Goal: Information Seeking & Learning: Compare options

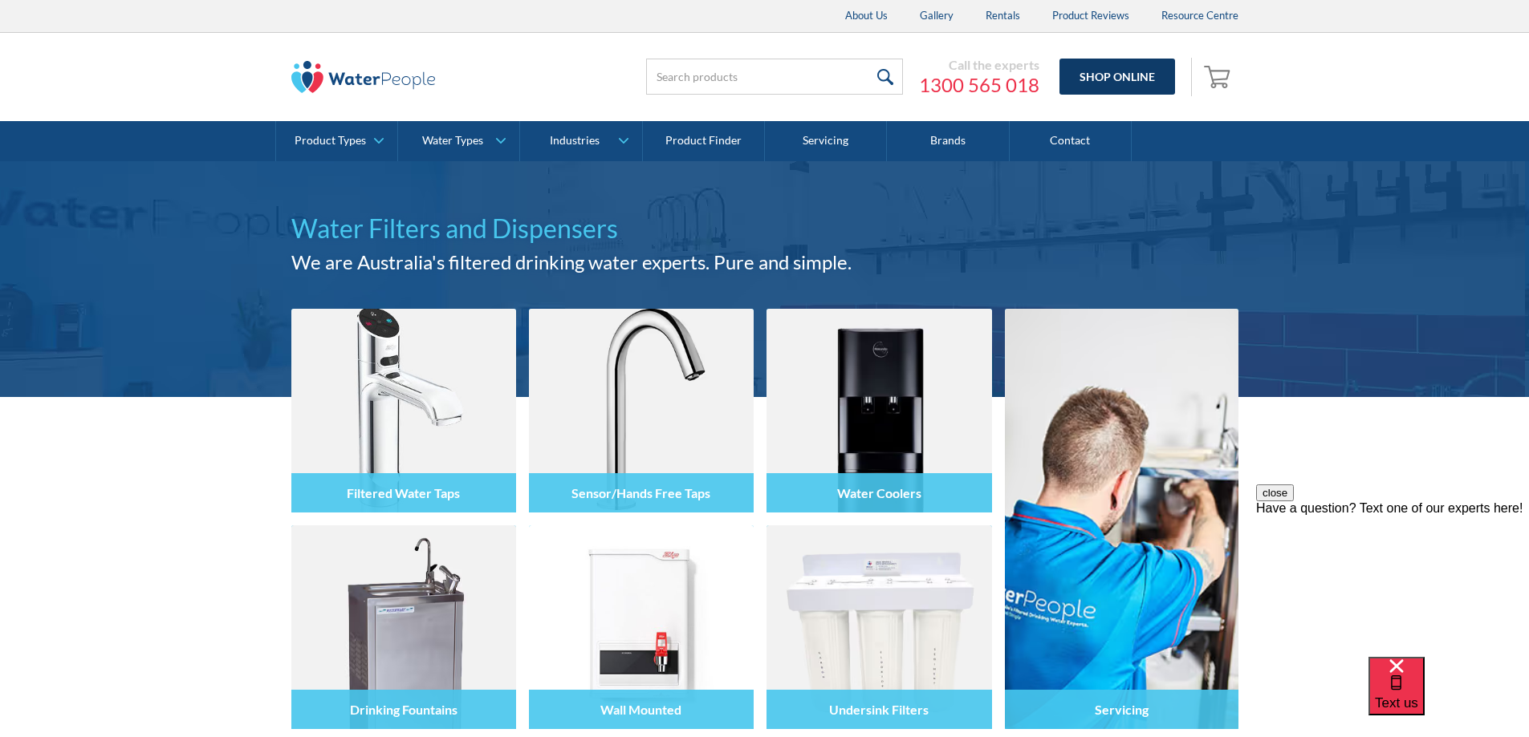
click at [1112, 76] on link "Shop Online" at bounding box center [1117, 77] width 116 height 36
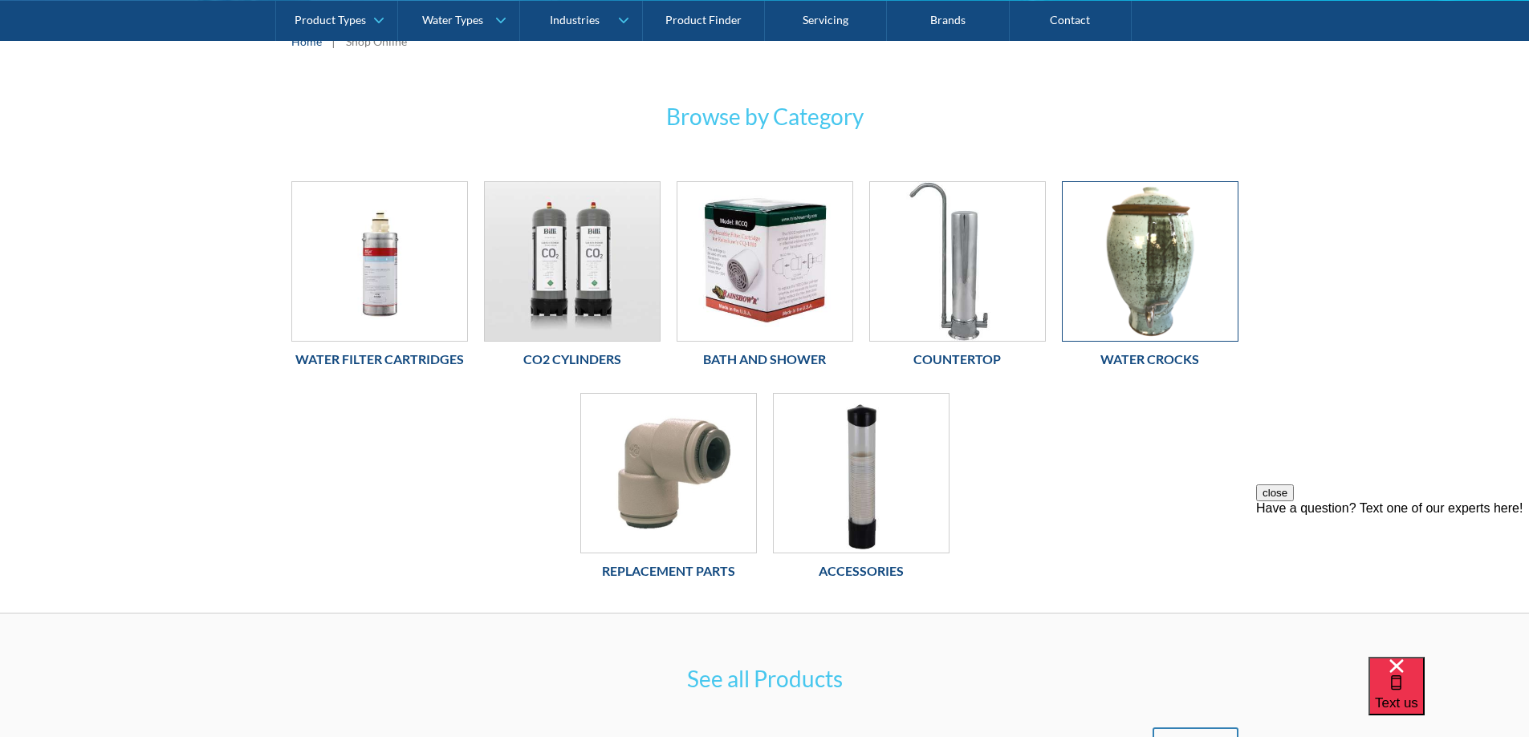
click at [1156, 279] on img at bounding box center [1149, 261] width 175 height 159
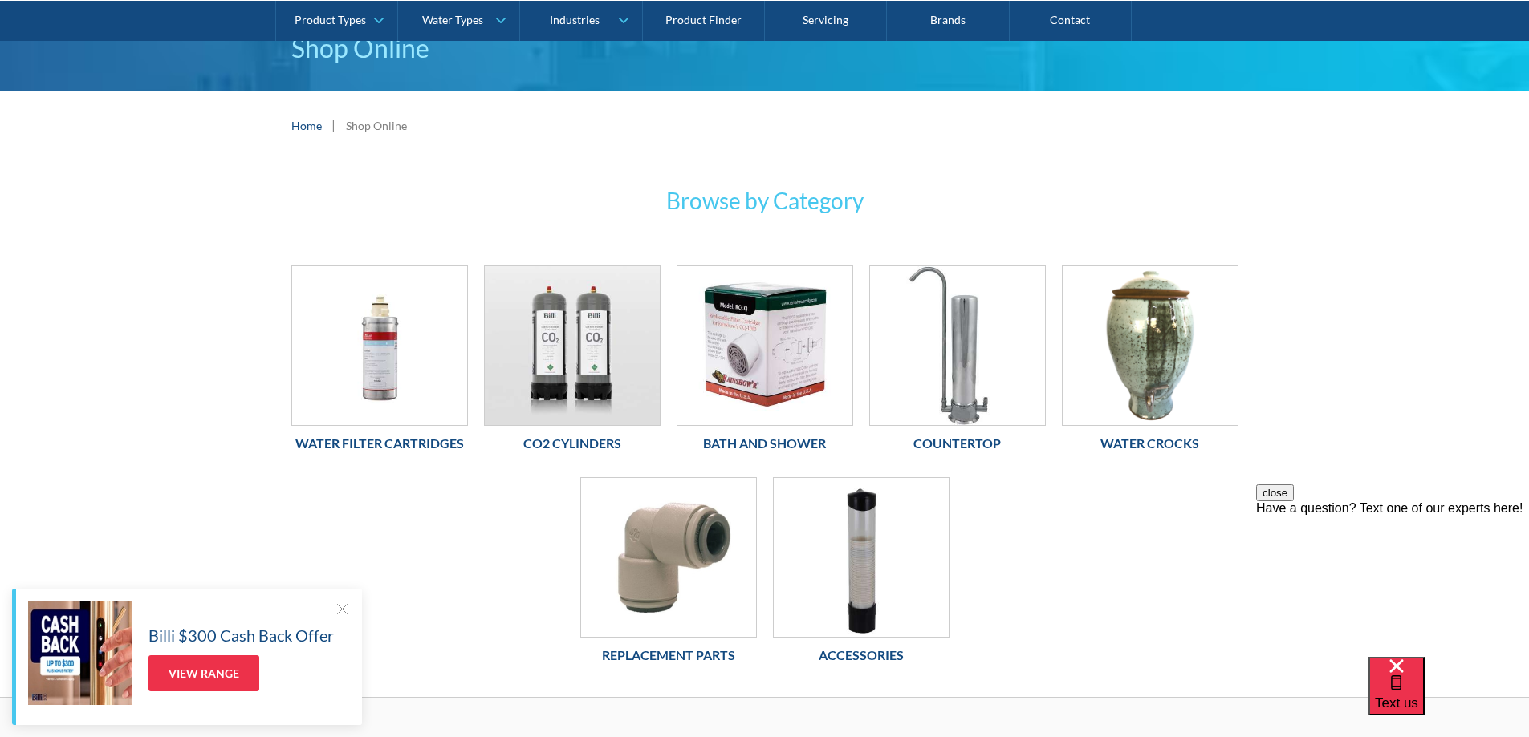
scroll to position [160, 0]
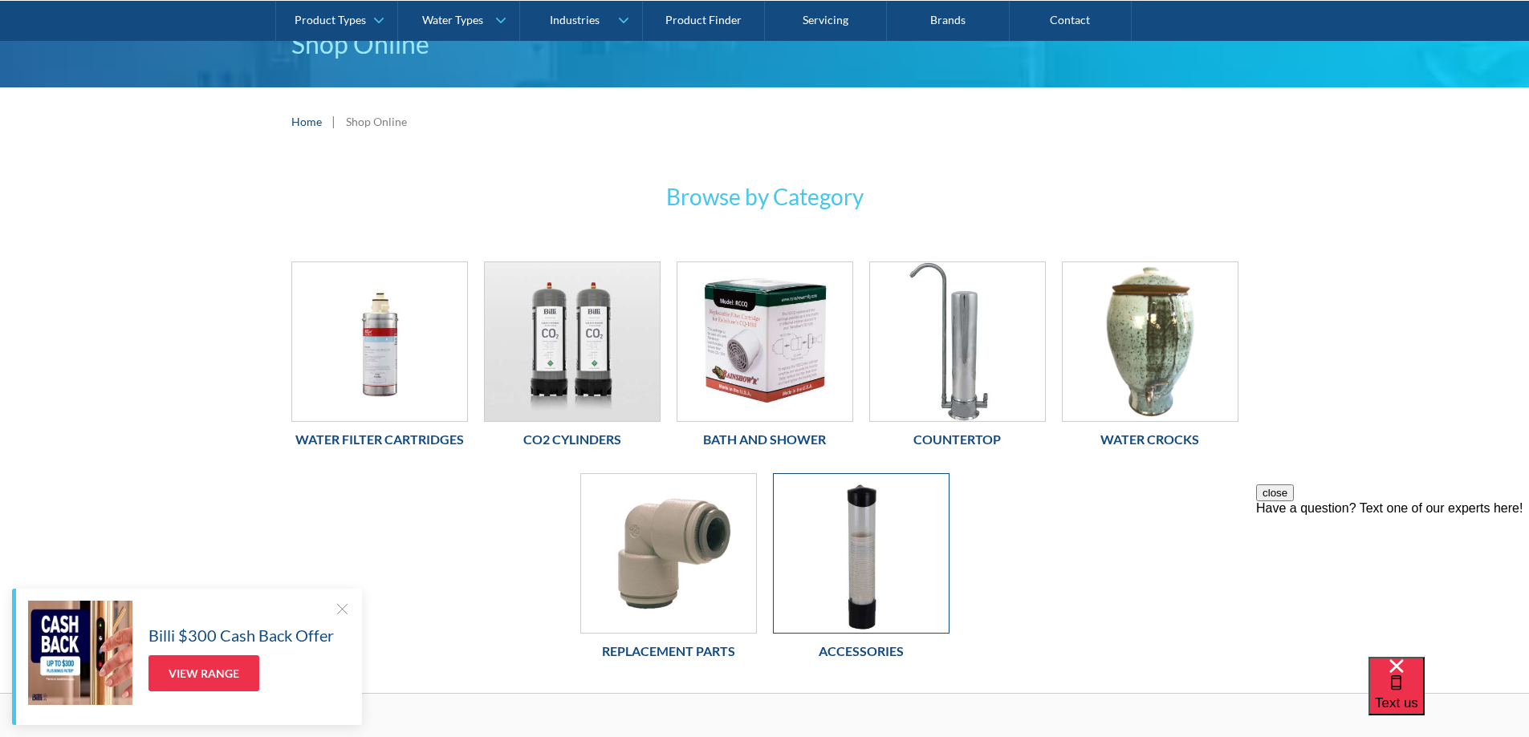
click at [867, 587] on img at bounding box center [860, 553] width 175 height 159
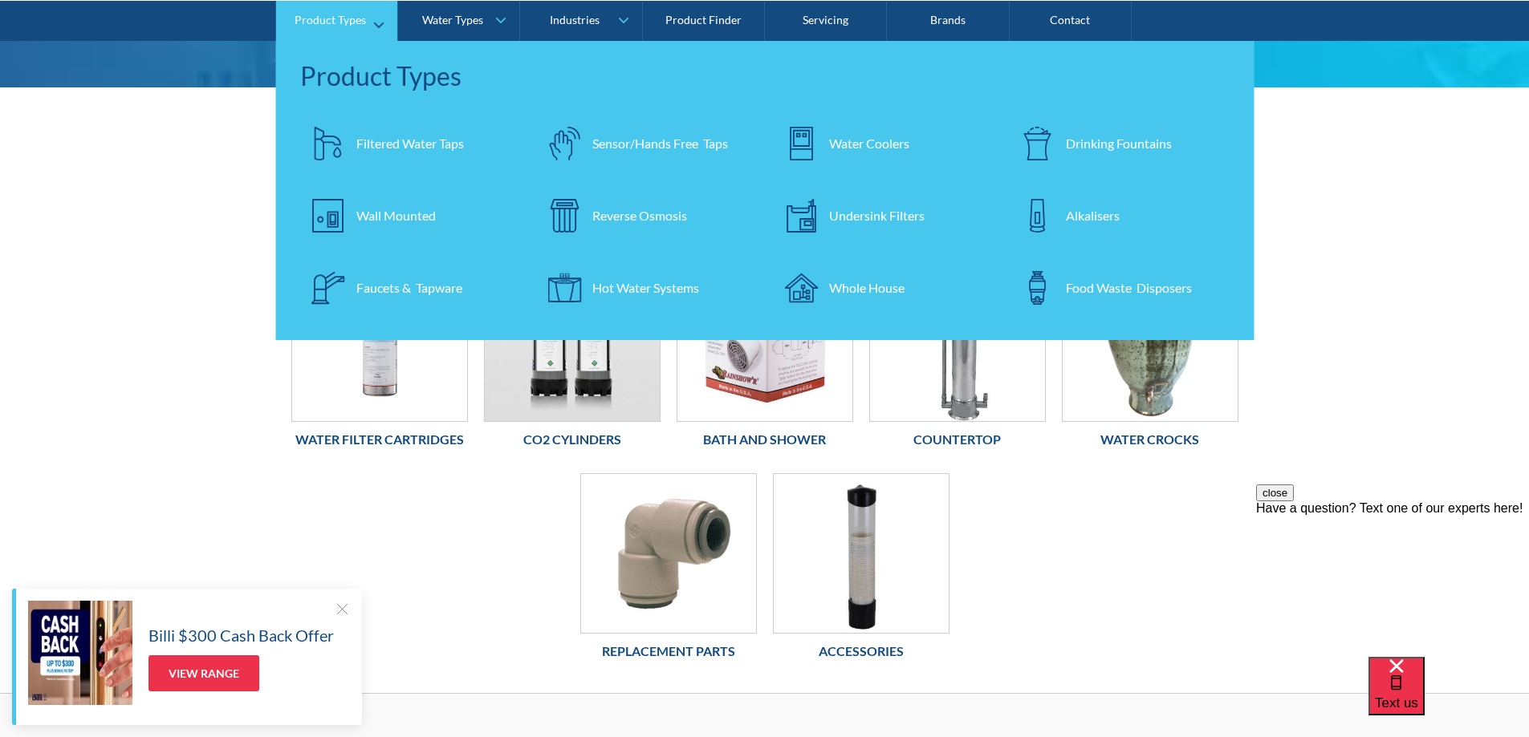
click at [398, 280] on div "Faucets & Tapware" at bounding box center [409, 287] width 106 height 19
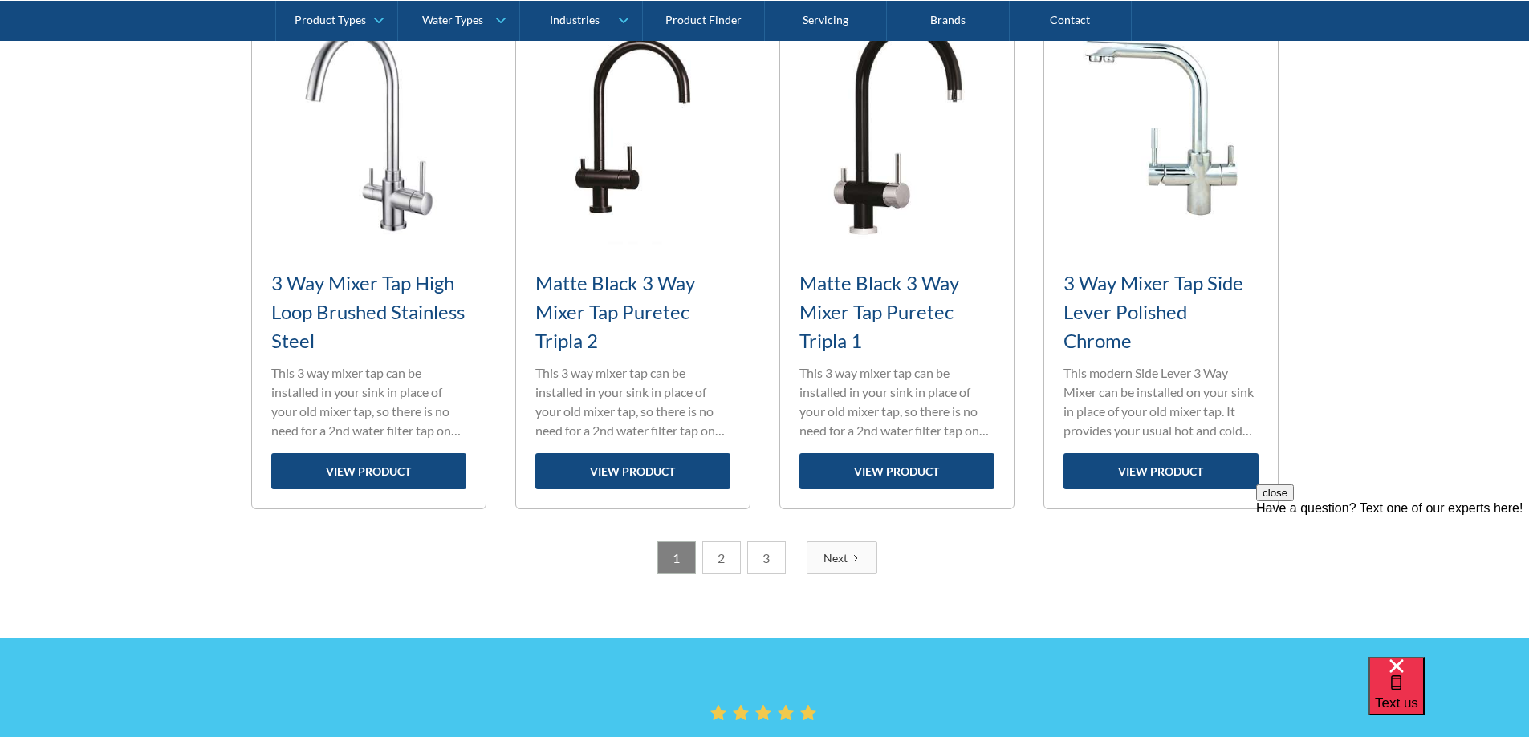
scroll to position [2407, 0]
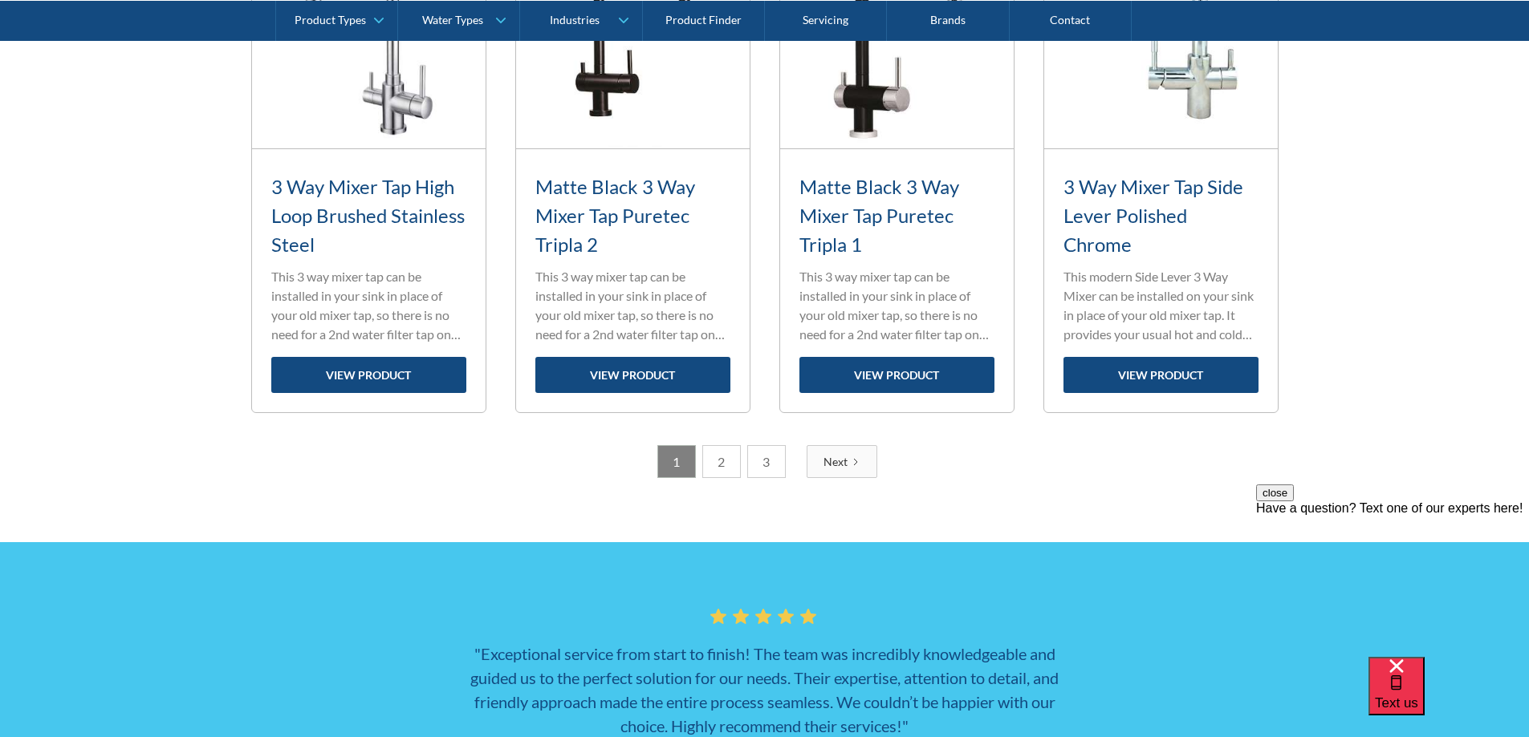
click at [721, 457] on link "2" at bounding box center [721, 461] width 39 height 33
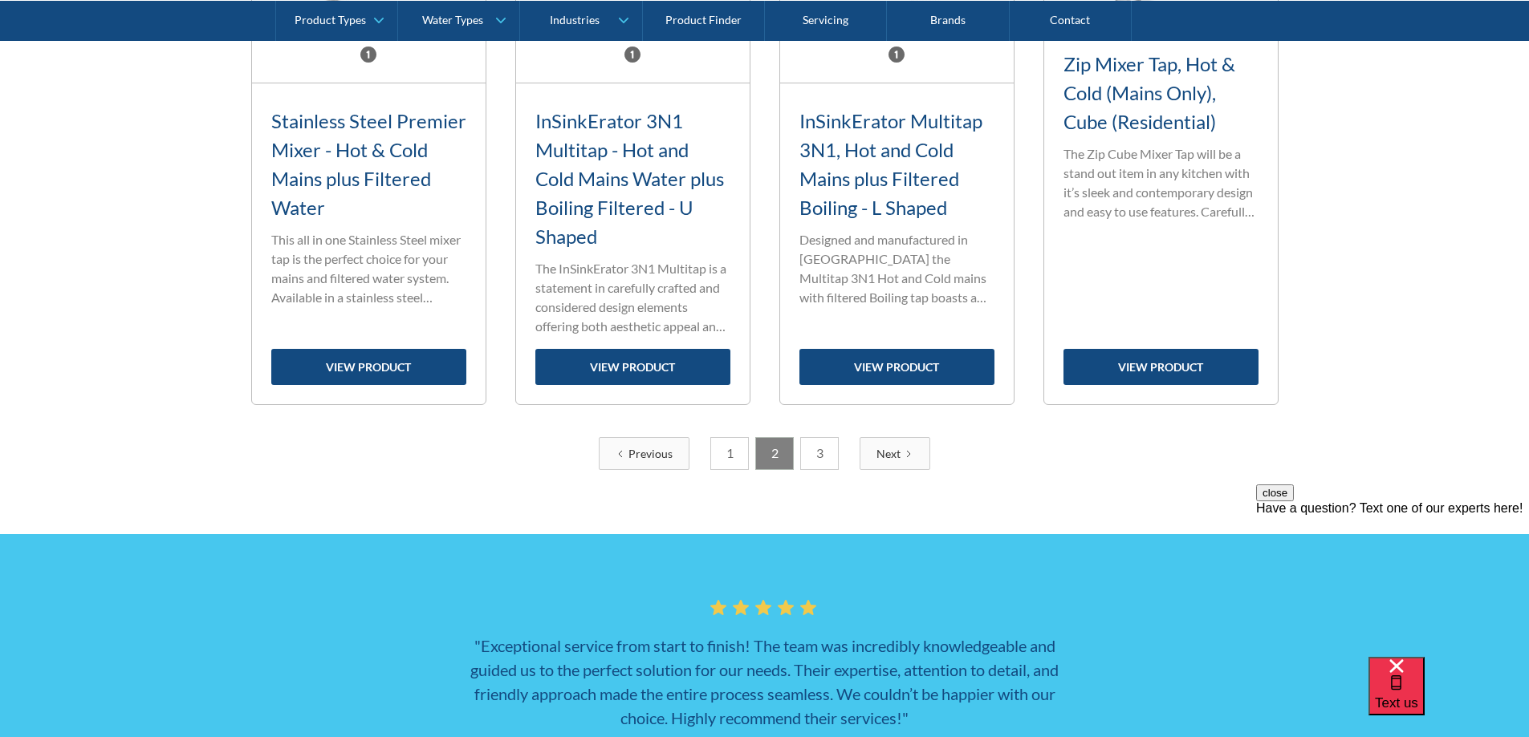
scroll to position [2598, 0]
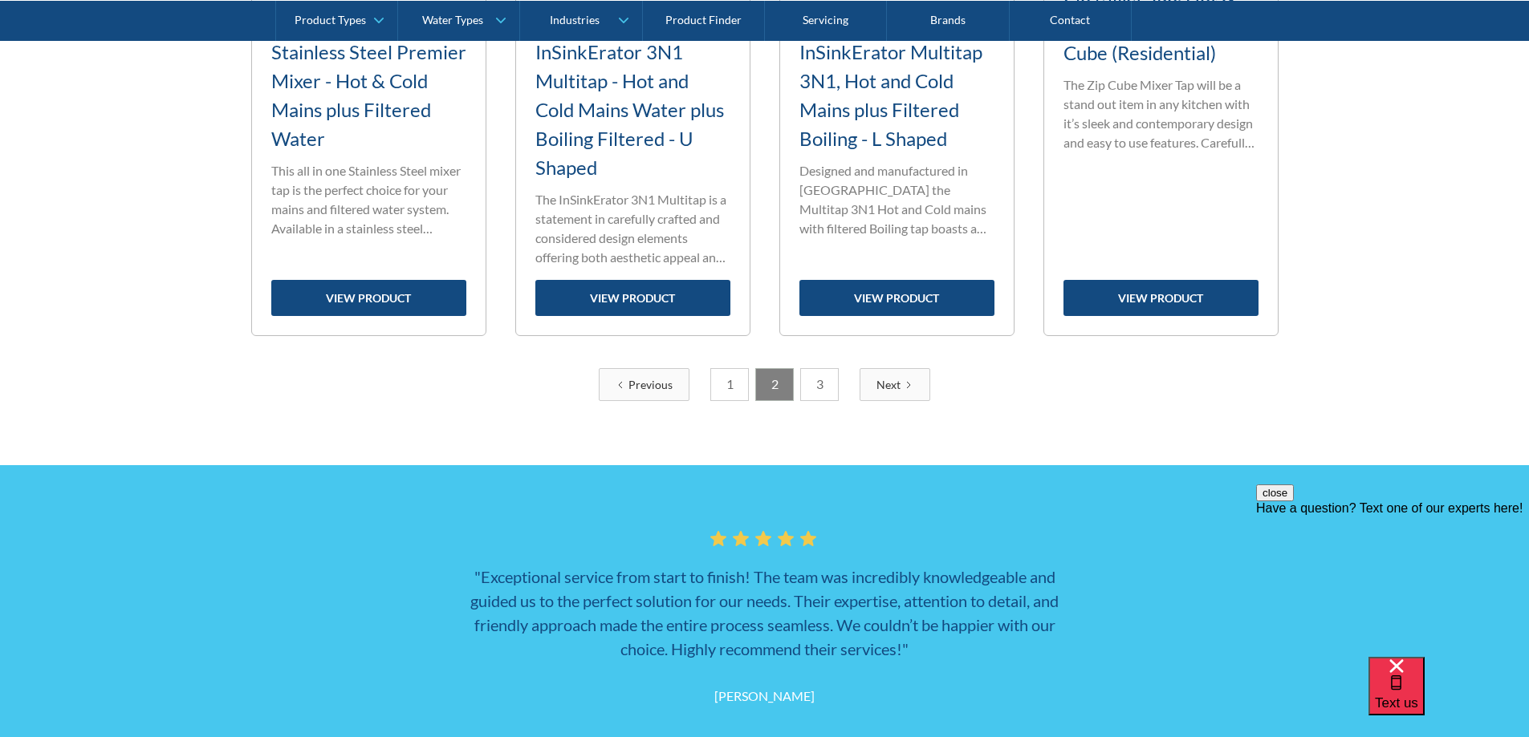
click at [823, 381] on link "3" at bounding box center [819, 384] width 39 height 33
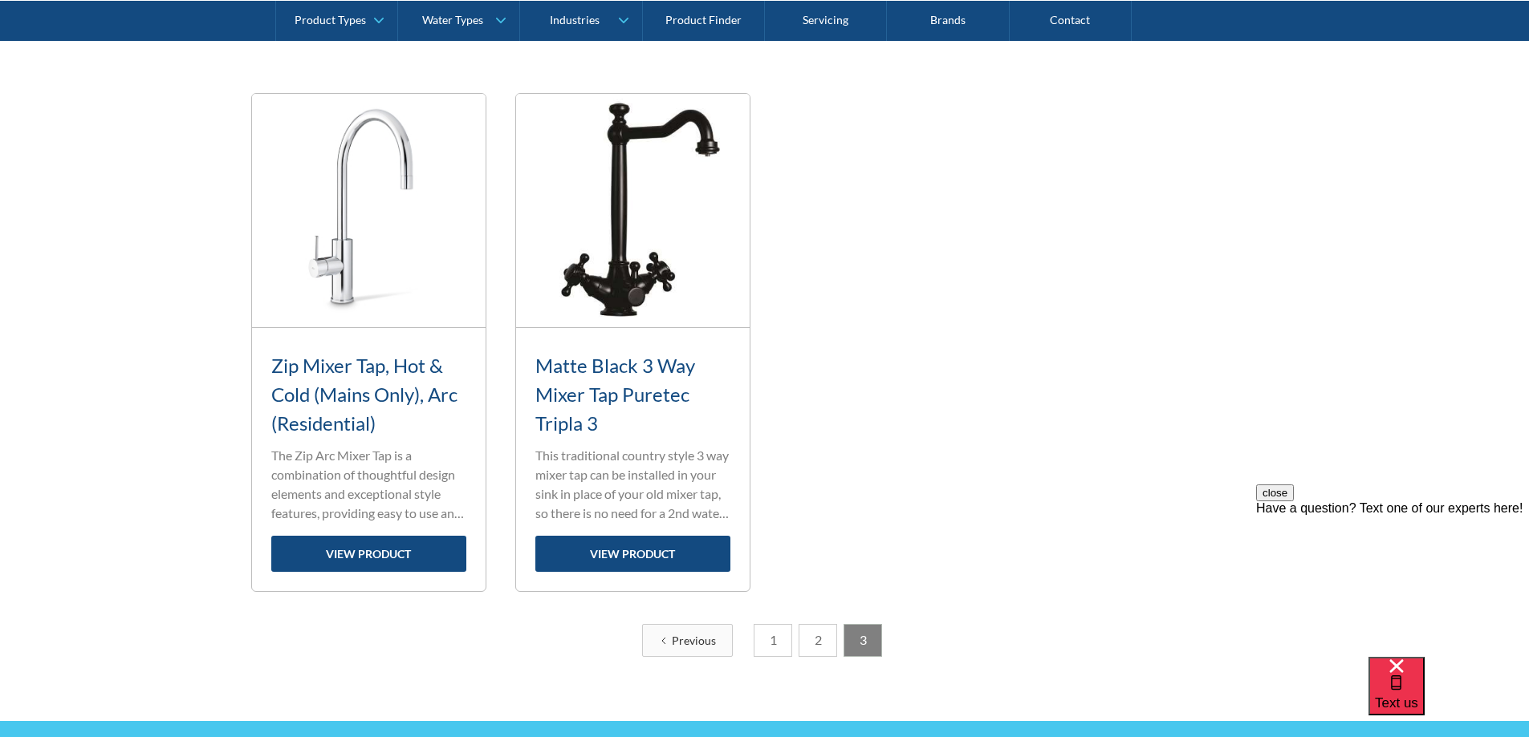
scroll to position [672, 0]
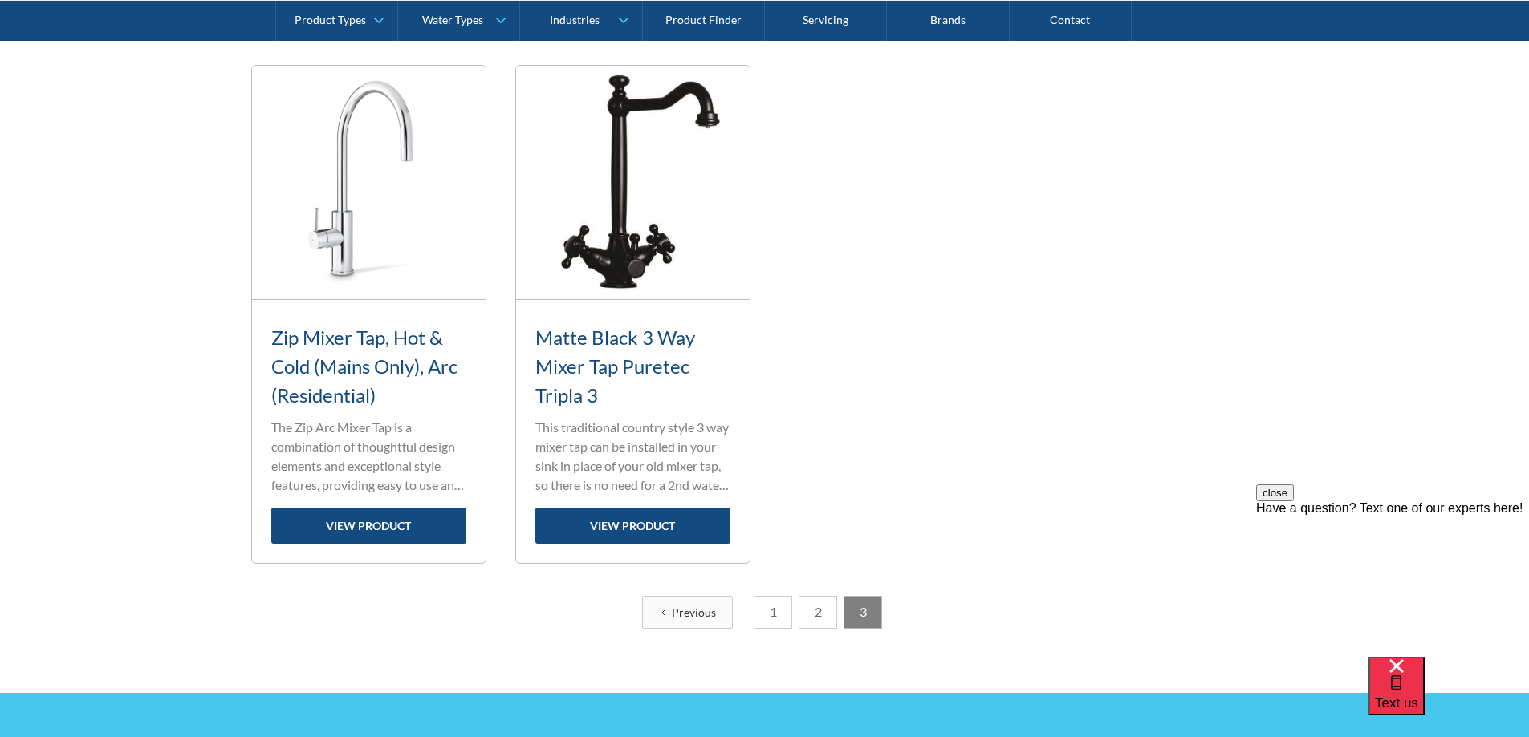
click at [762, 615] on link "1" at bounding box center [772, 612] width 39 height 33
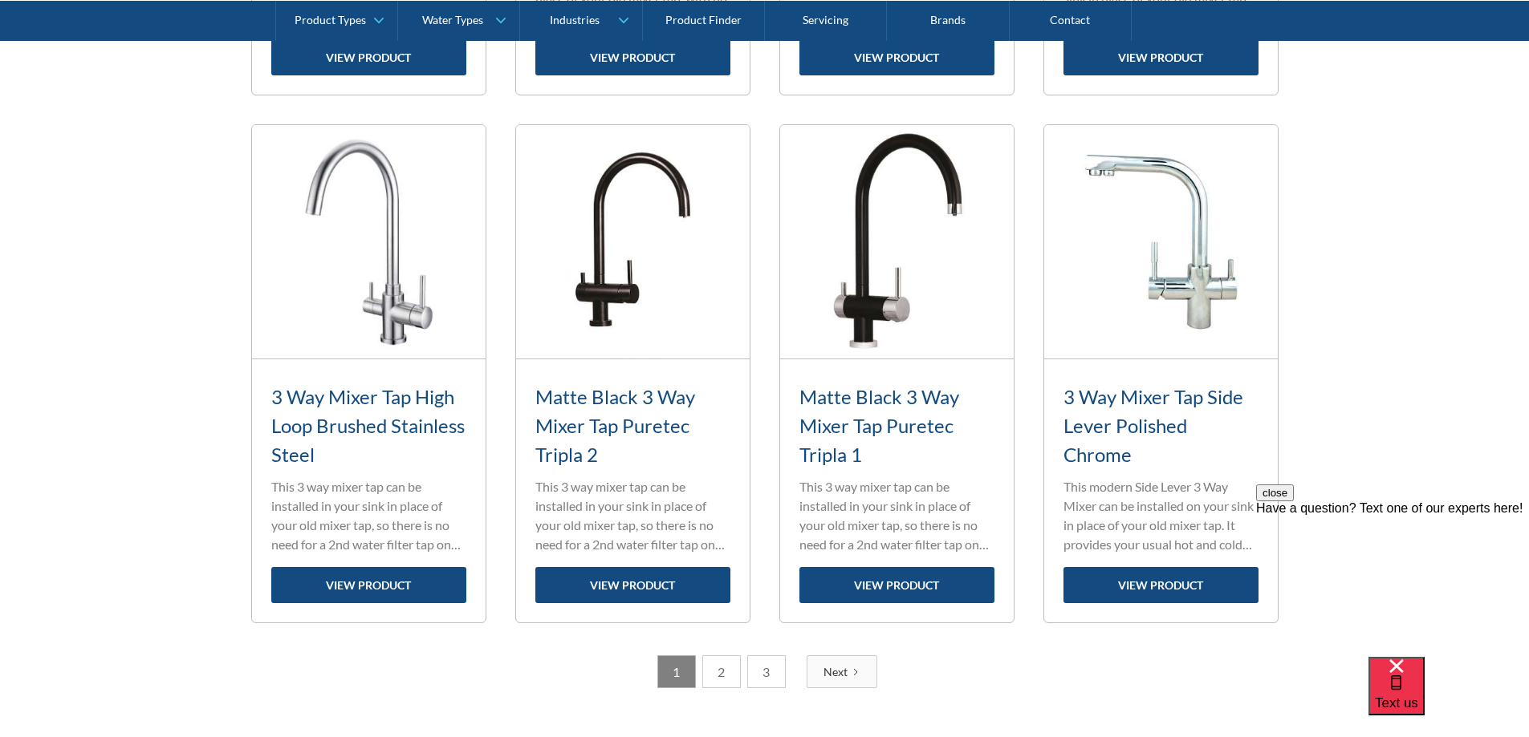
scroll to position [2357, 0]
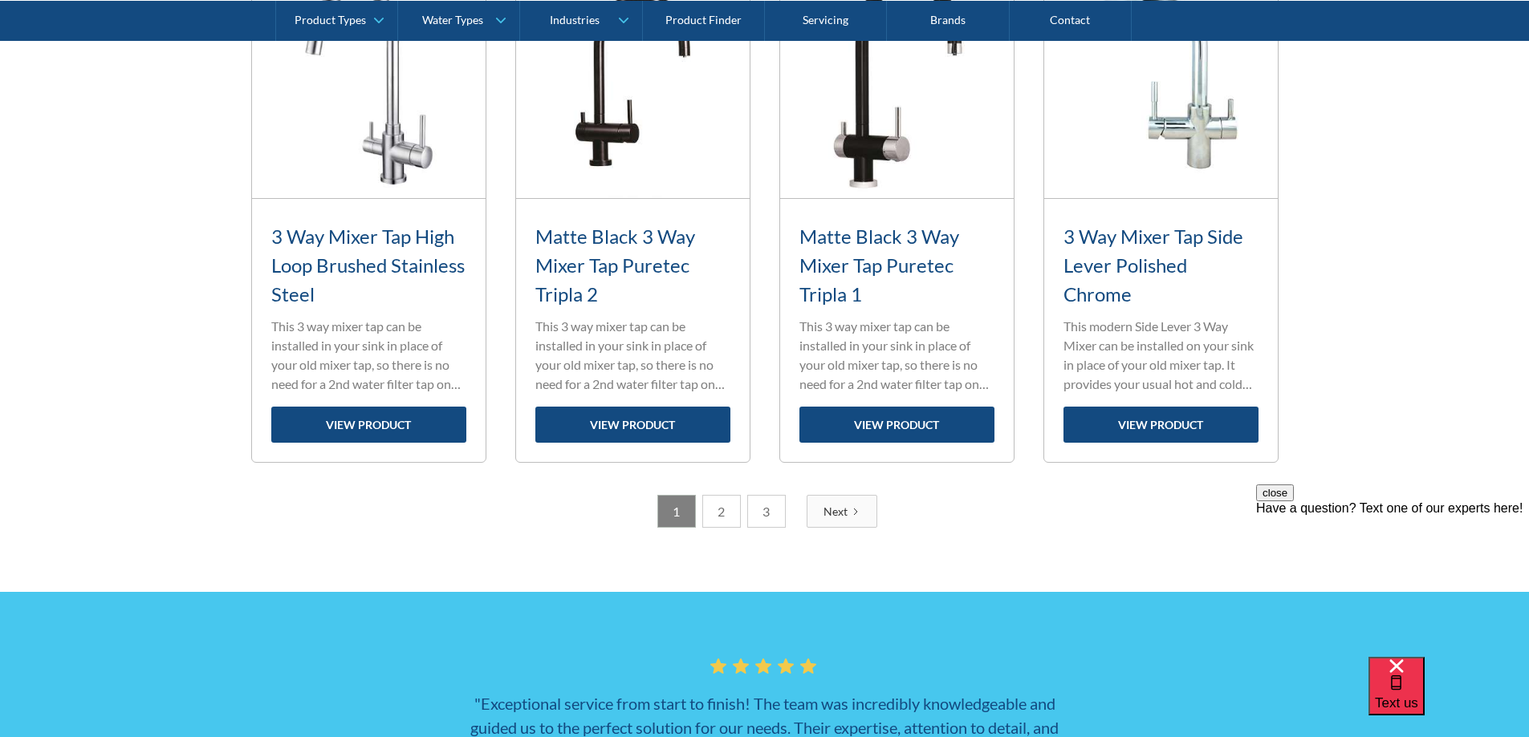
click at [712, 514] on link "2" at bounding box center [721, 511] width 39 height 33
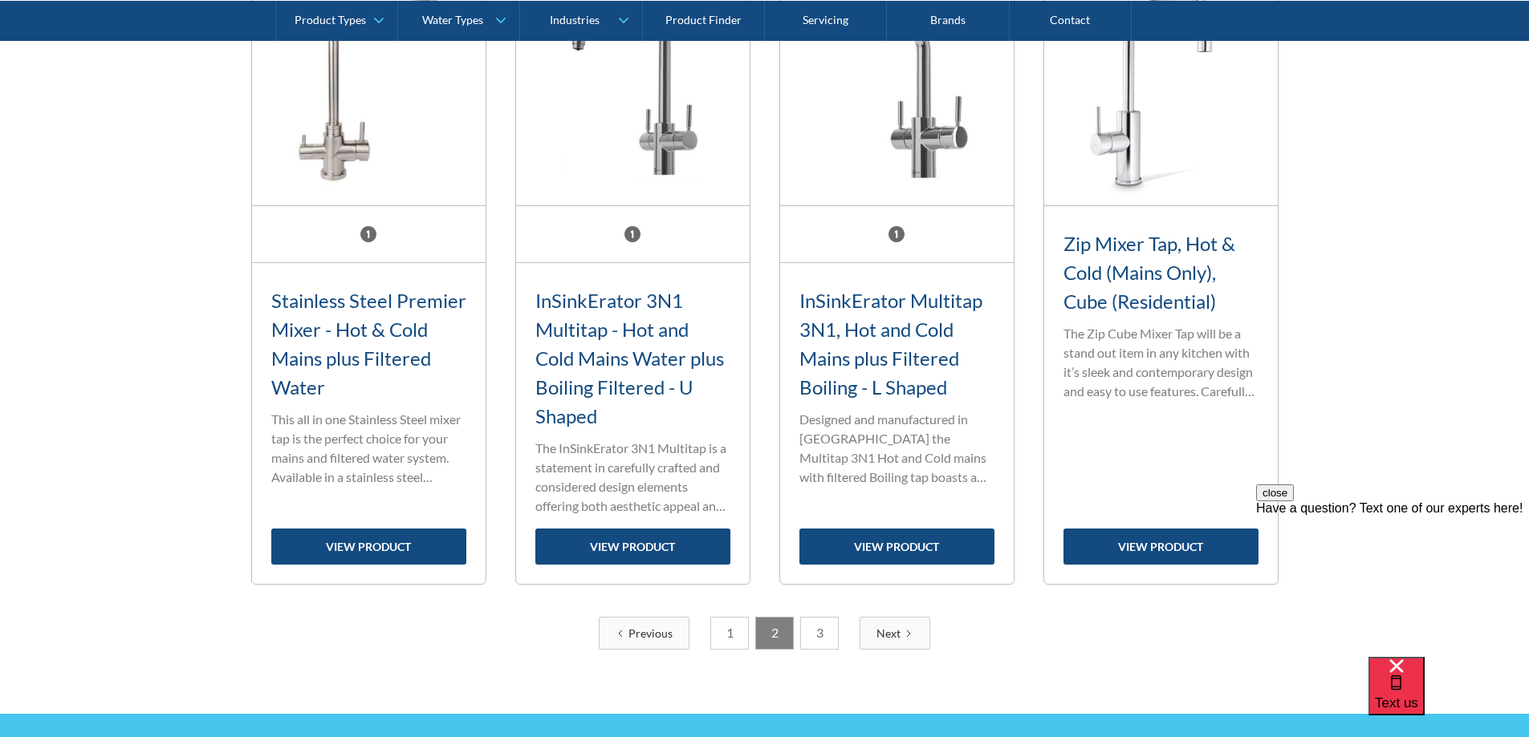
scroll to position [2438, 0]
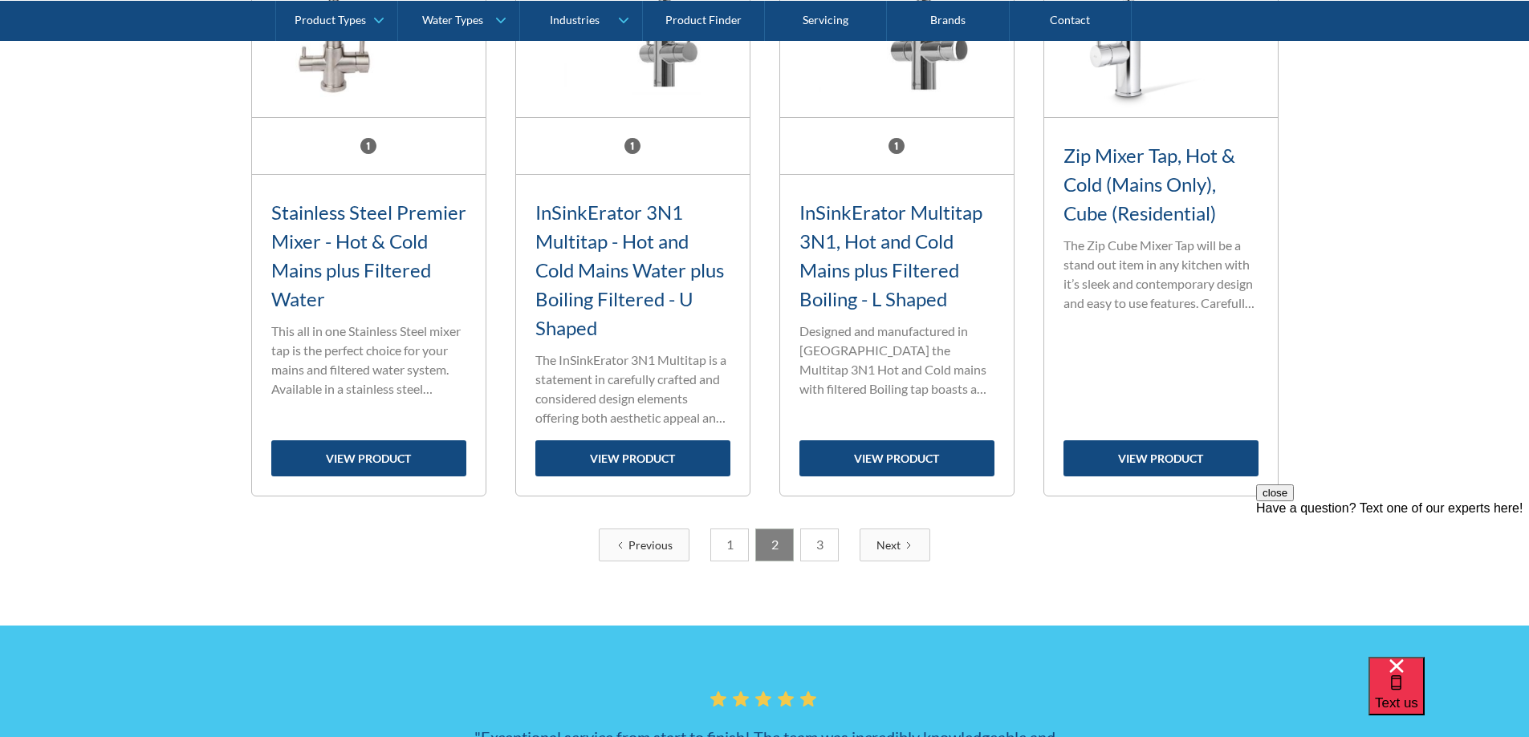
click at [827, 542] on link "3" at bounding box center [819, 545] width 39 height 33
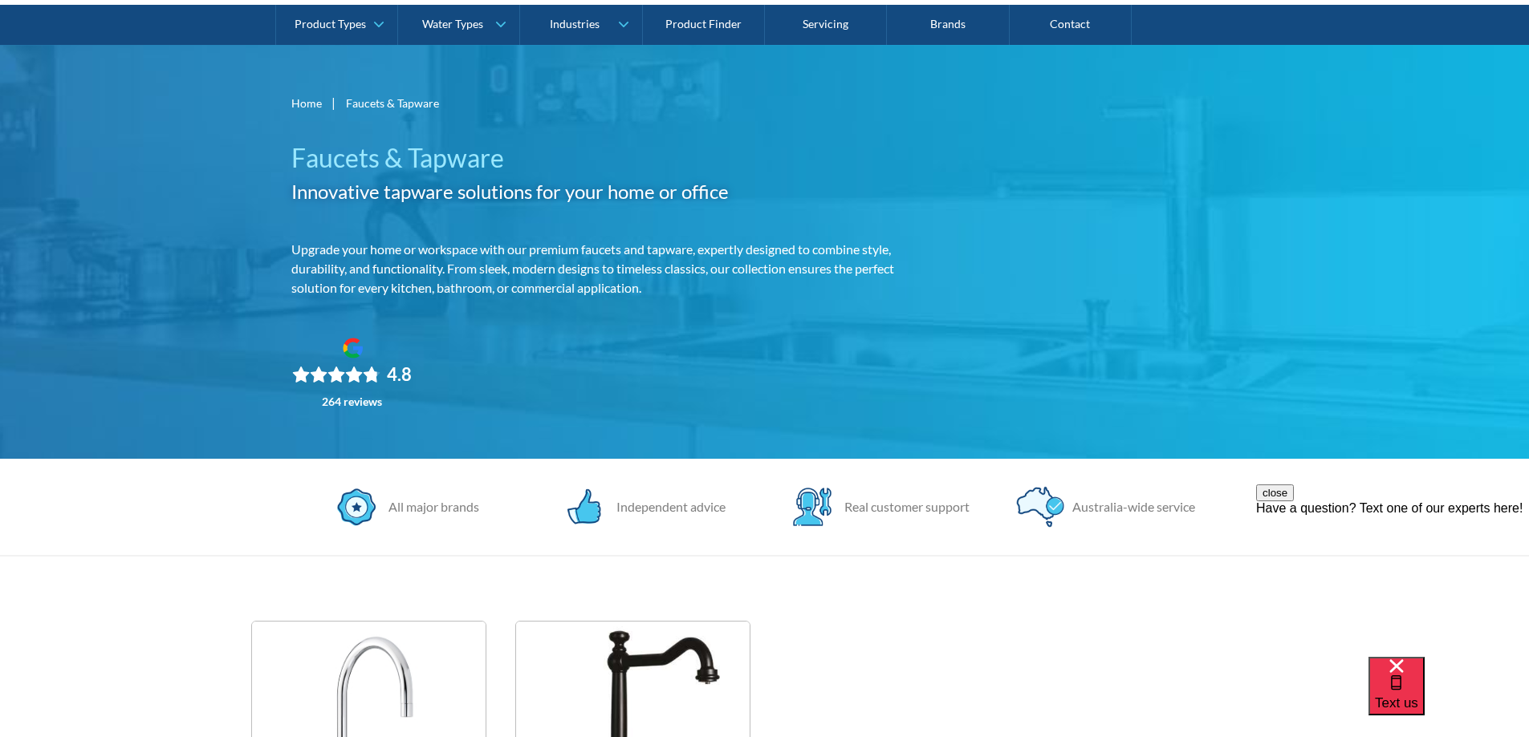
scroll to position [0, 0]
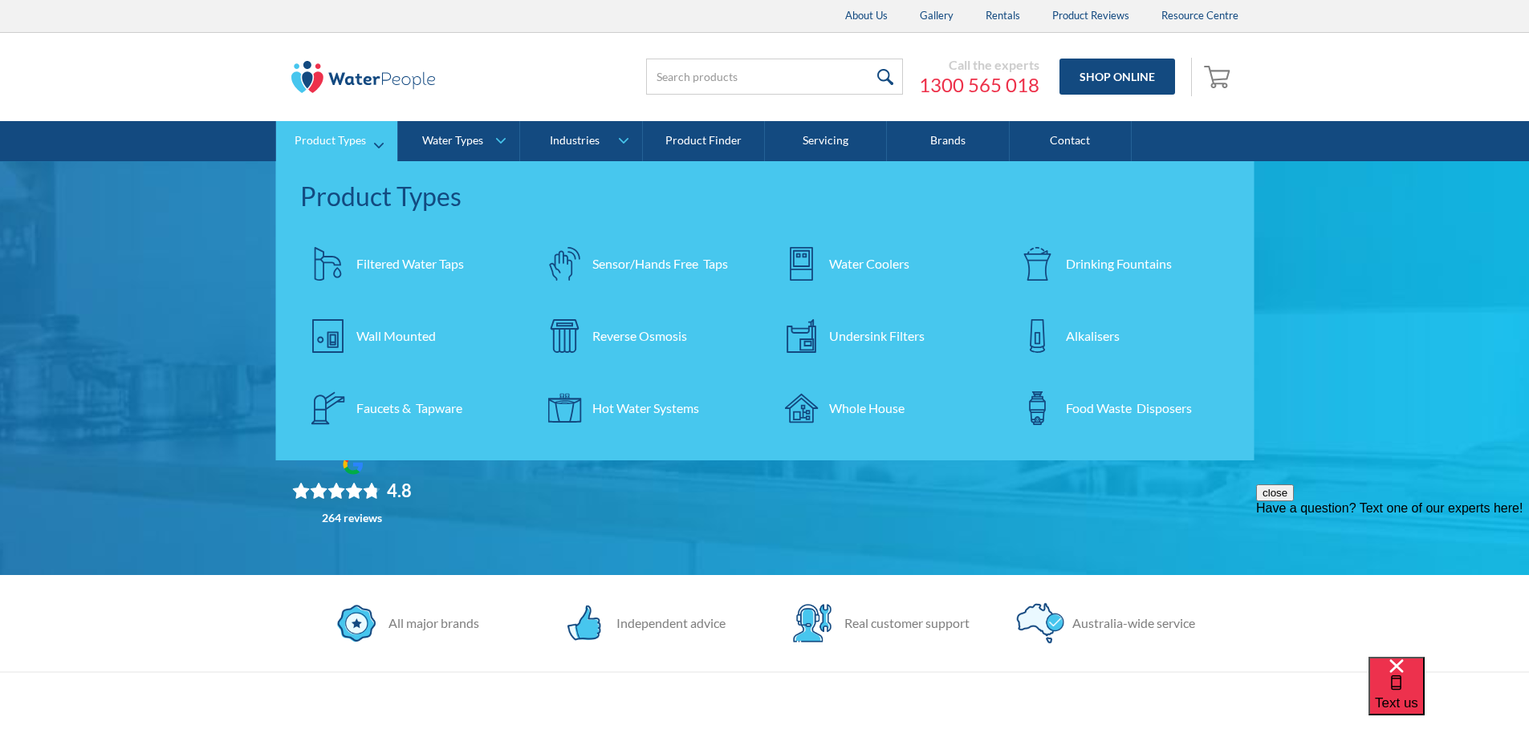
click at [359, 140] on div "Product Types" at bounding box center [329, 141] width 71 height 14
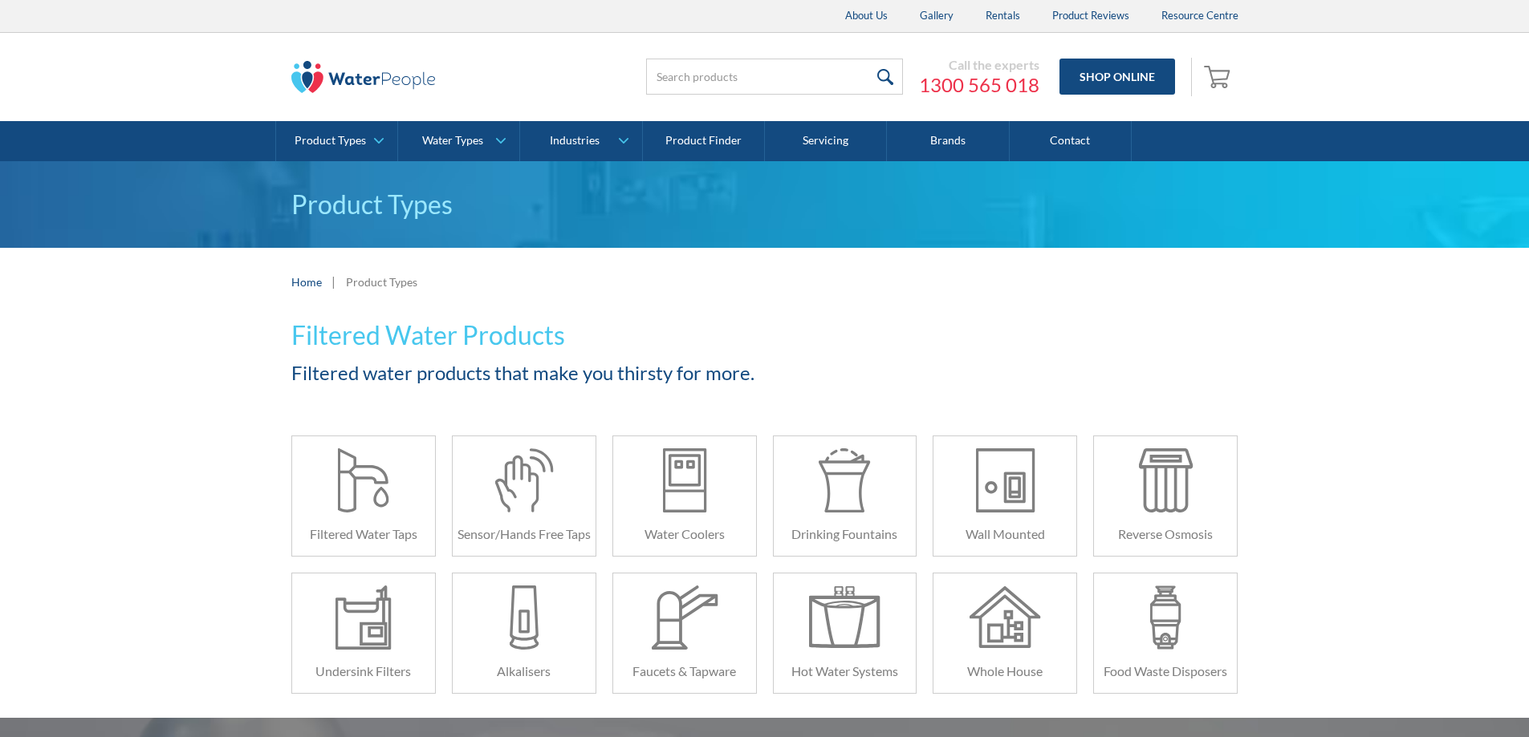
click at [164, 382] on div "Filtered Water Products Filtered water products that make you thirsty for more.…" at bounding box center [764, 517] width 1529 height 402
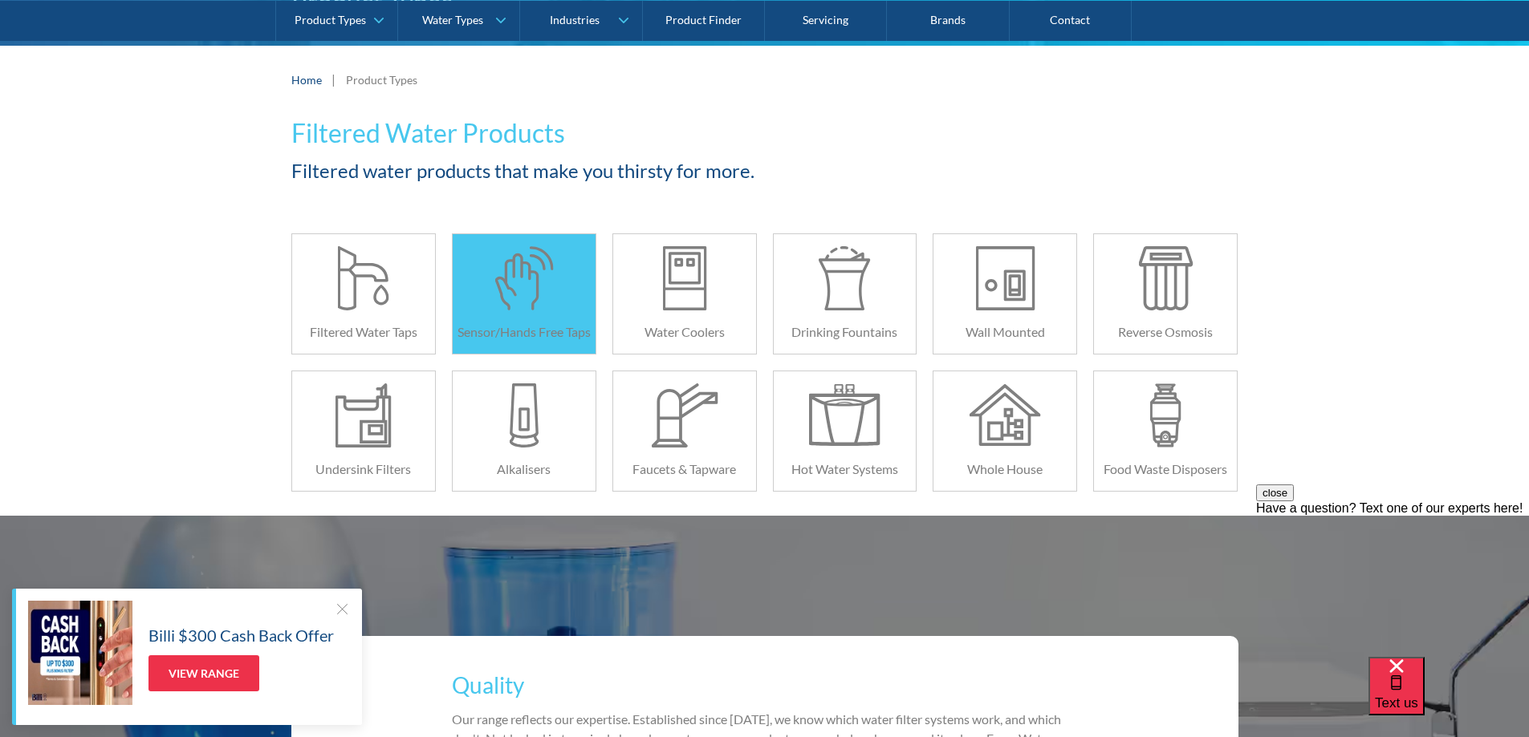
scroll to position [160, 0]
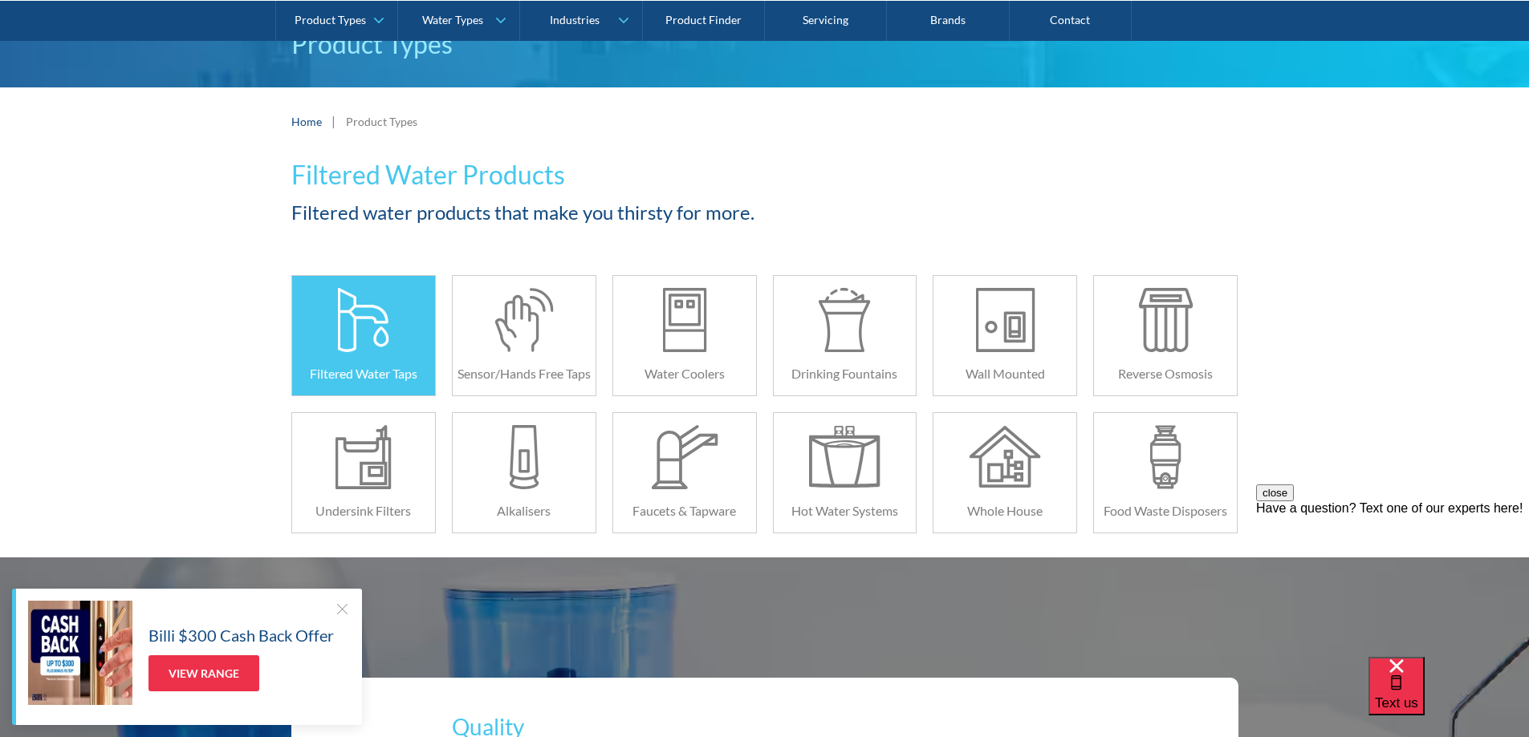
click at [354, 352] on div "Filtered Water Taps" at bounding box center [363, 373] width 143 height 43
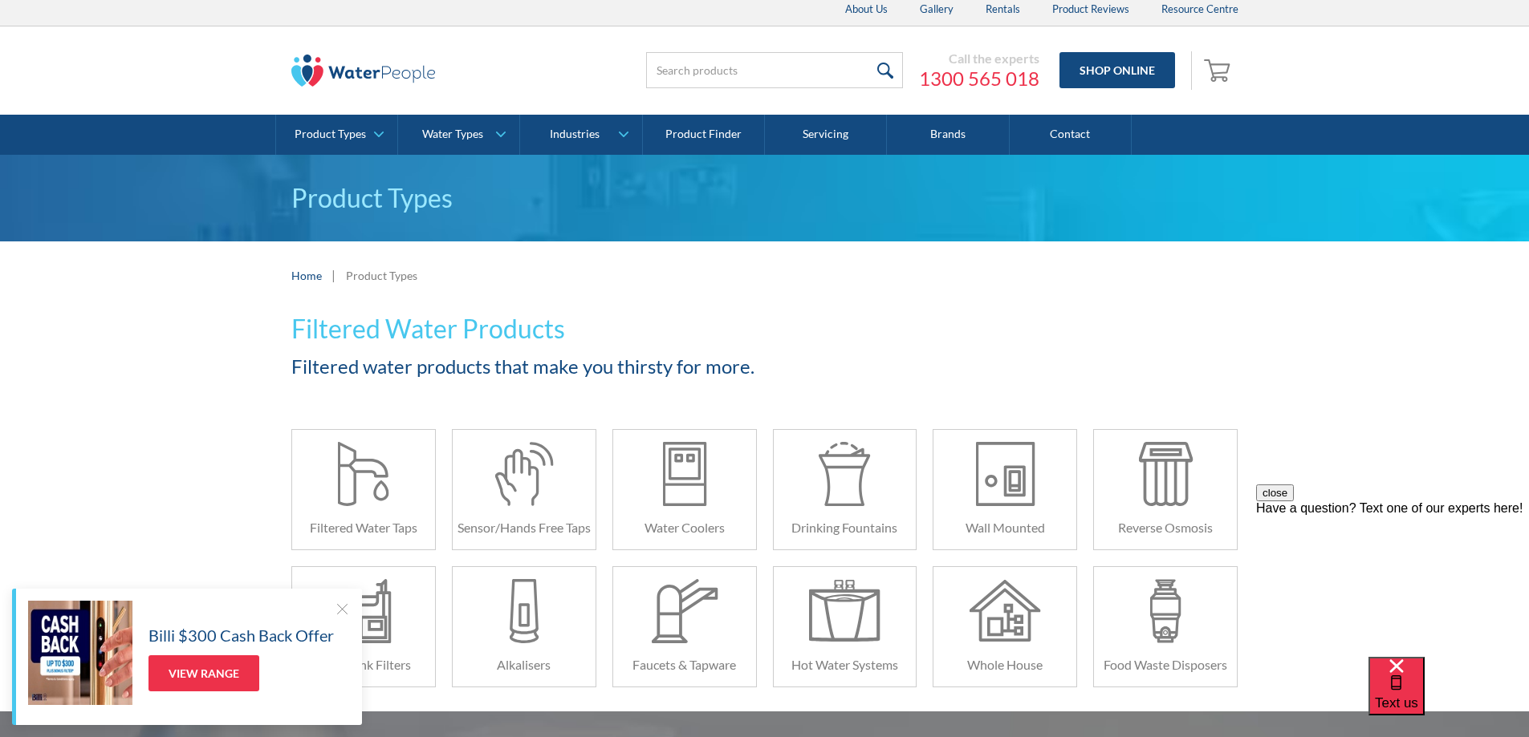
scroll to position [0, 0]
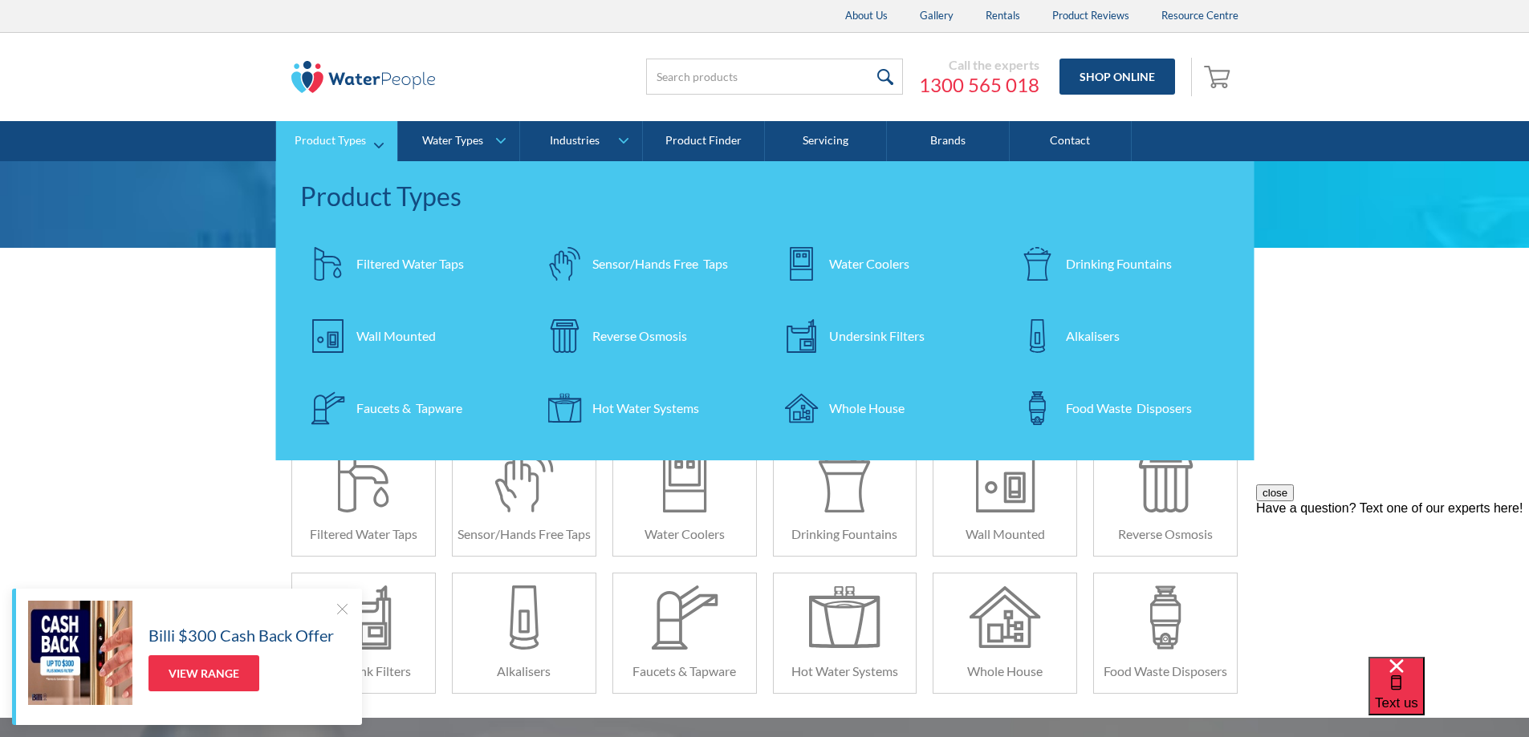
click at [428, 408] on div "Faucets & Tapware" at bounding box center [409, 408] width 106 height 19
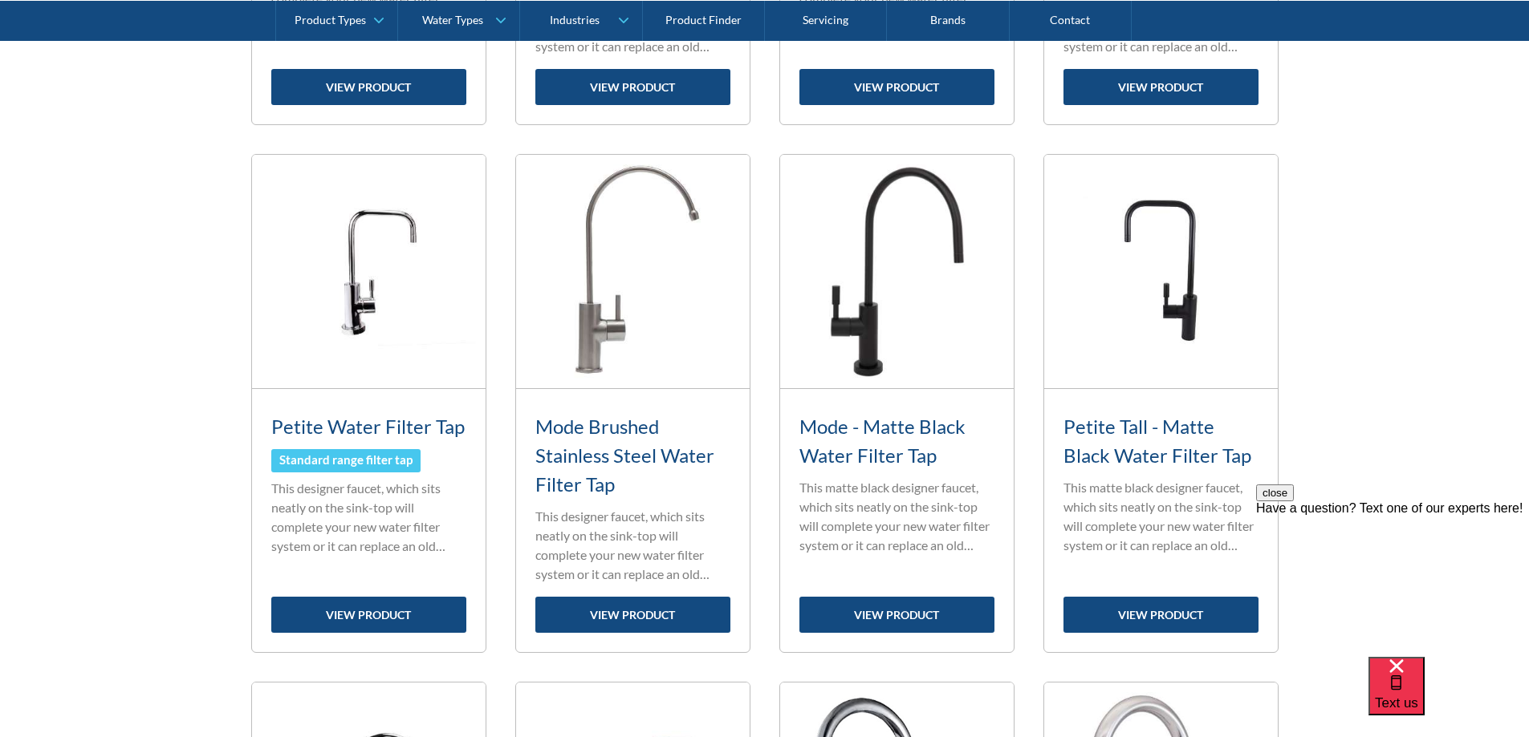
scroll to position [883, 0]
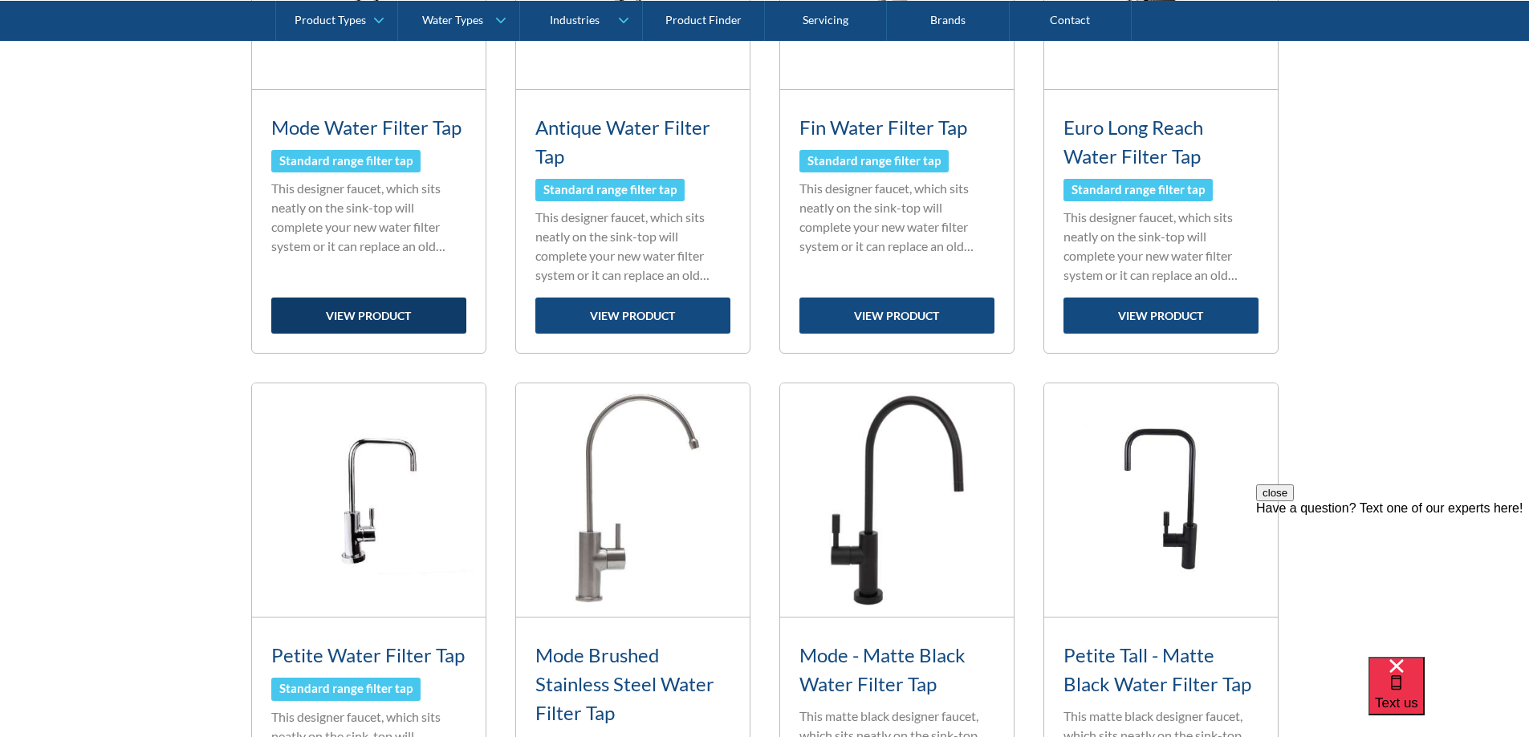
click at [367, 323] on link "view product" at bounding box center [368, 316] width 195 height 36
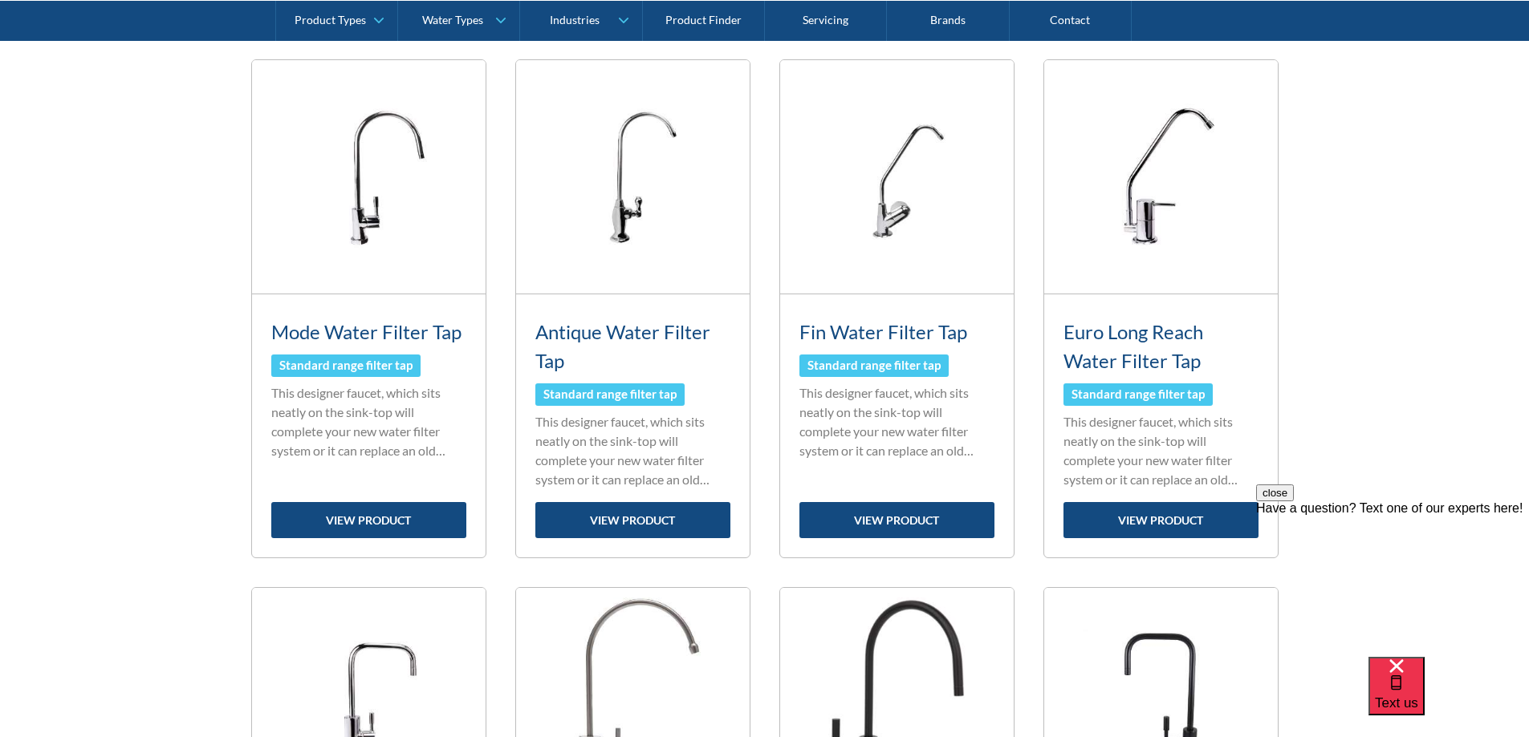
scroll to position [642, 0]
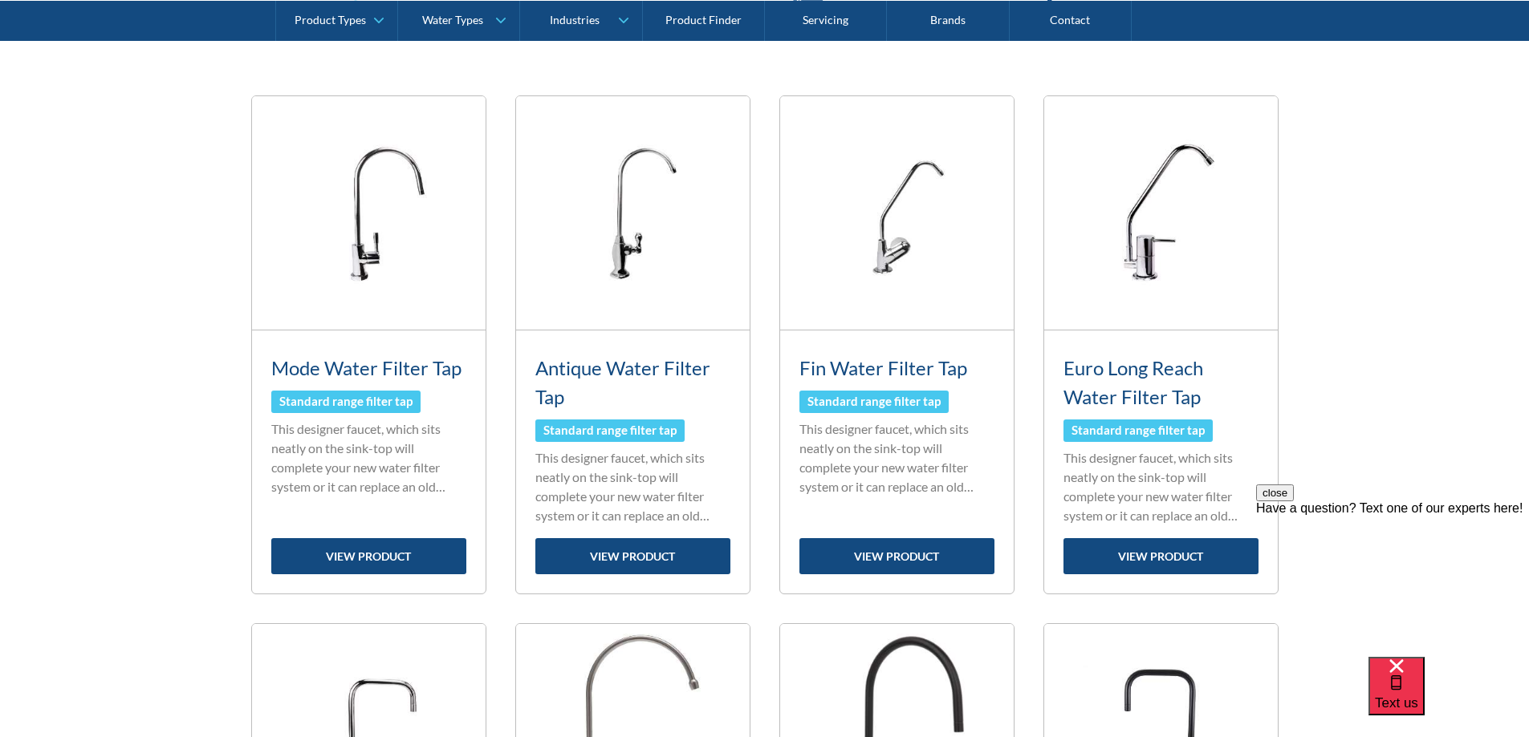
click at [599, 436] on div "Standard range filter tap" at bounding box center [609, 430] width 133 height 18
click at [612, 558] on link "view product" at bounding box center [632, 556] width 195 height 36
click at [331, 551] on link "view product" at bounding box center [368, 556] width 195 height 36
click at [880, 566] on link "view product" at bounding box center [896, 556] width 195 height 36
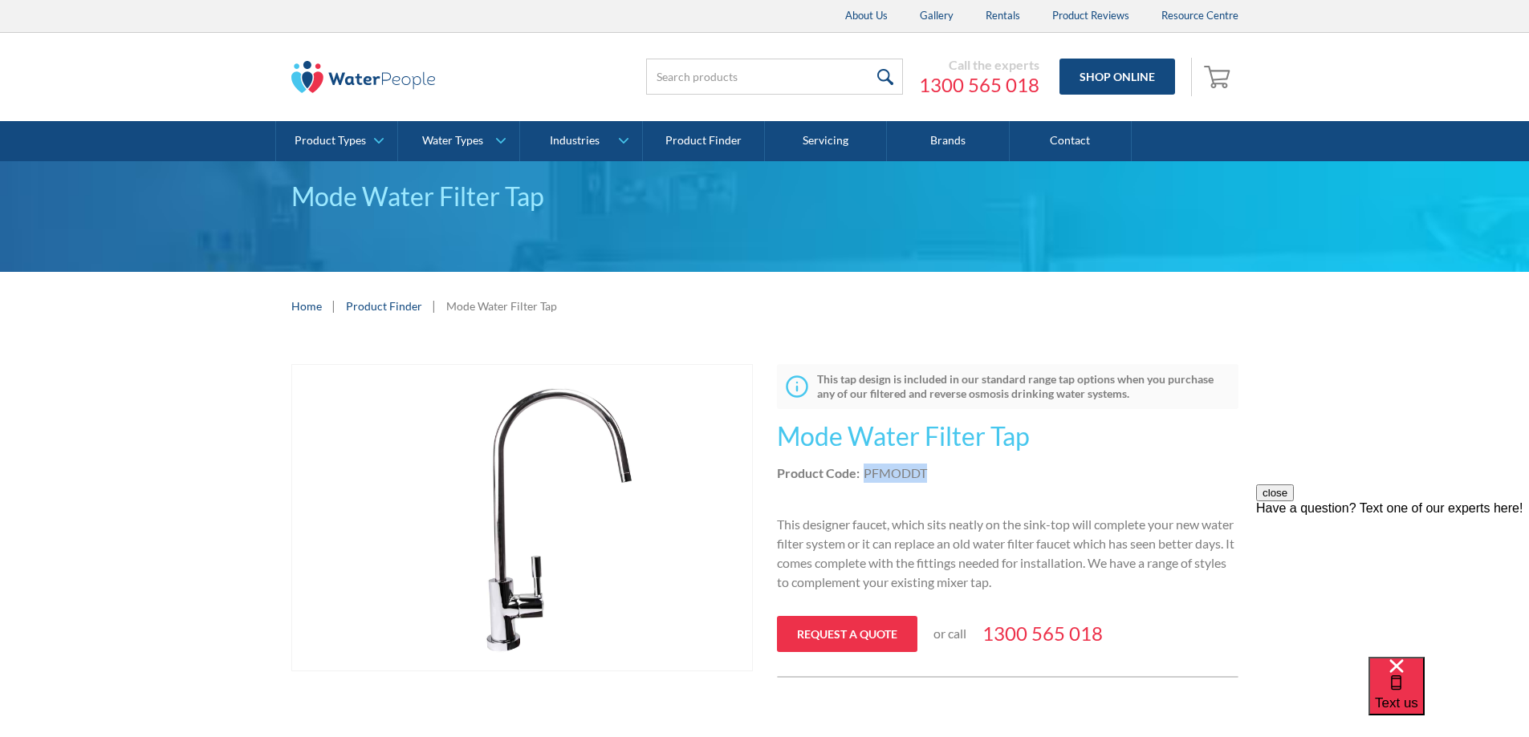
drag, startPoint x: 928, startPoint y: 476, endPoint x: 863, endPoint y: 473, distance: 65.0
click at [863, 473] on div "Product Code: PFMODDT" at bounding box center [1007, 473] width 461 height 19
copy div "PFMODDT"
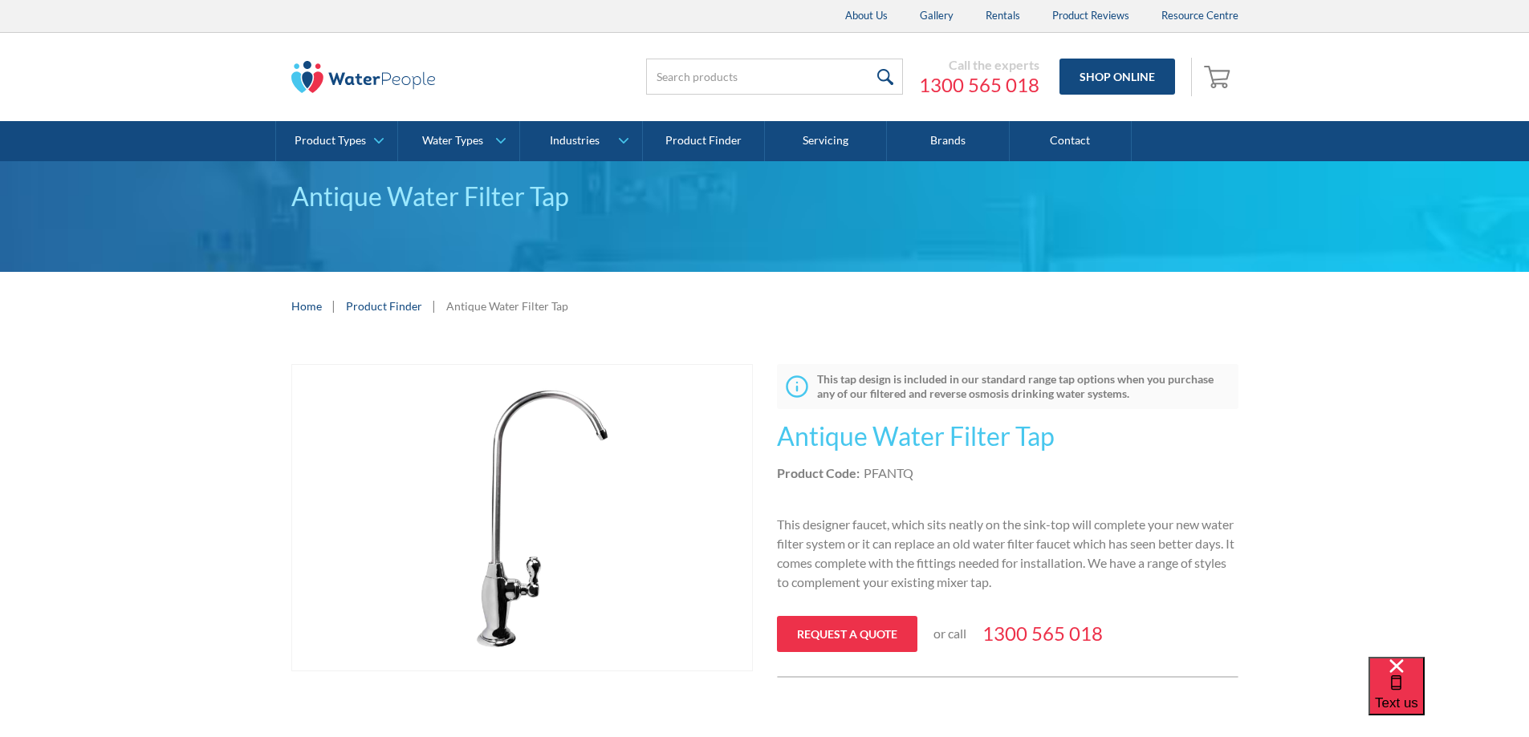
click at [905, 469] on div "PFANTQ" at bounding box center [888, 473] width 50 height 19
drag, startPoint x: 911, startPoint y: 470, endPoint x: 864, endPoint y: 474, distance: 46.7
click at [864, 474] on div "PFANTQ" at bounding box center [888, 473] width 50 height 19
copy div "PFANTQ"
